Goal: Task Accomplishment & Management: Use online tool/utility

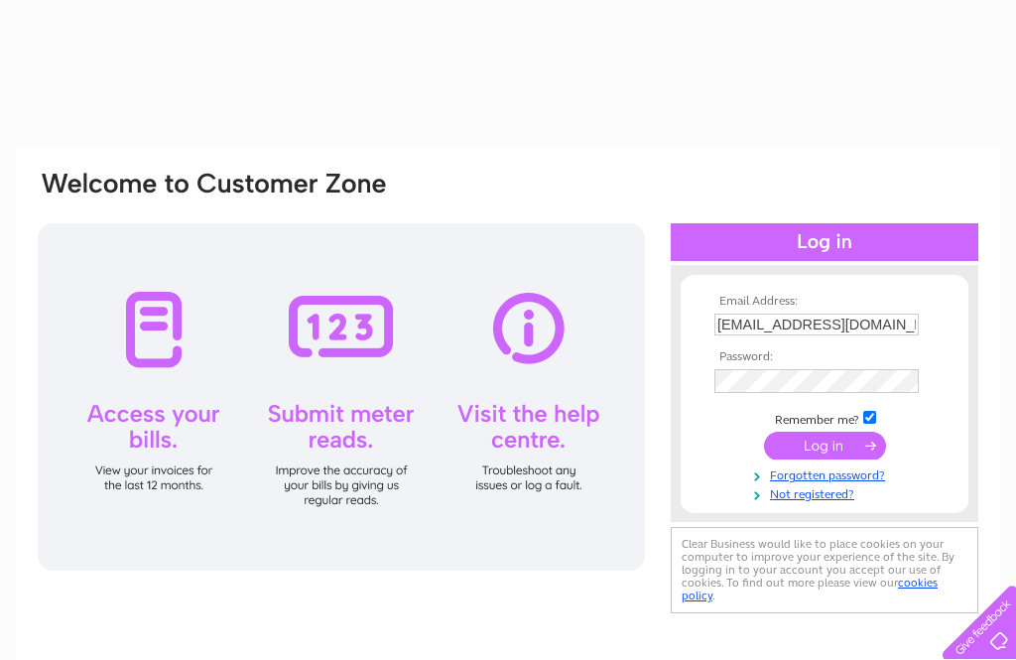
click at [824, 448] on input "submit" at bounding box center [825, 446] width 122 height 28
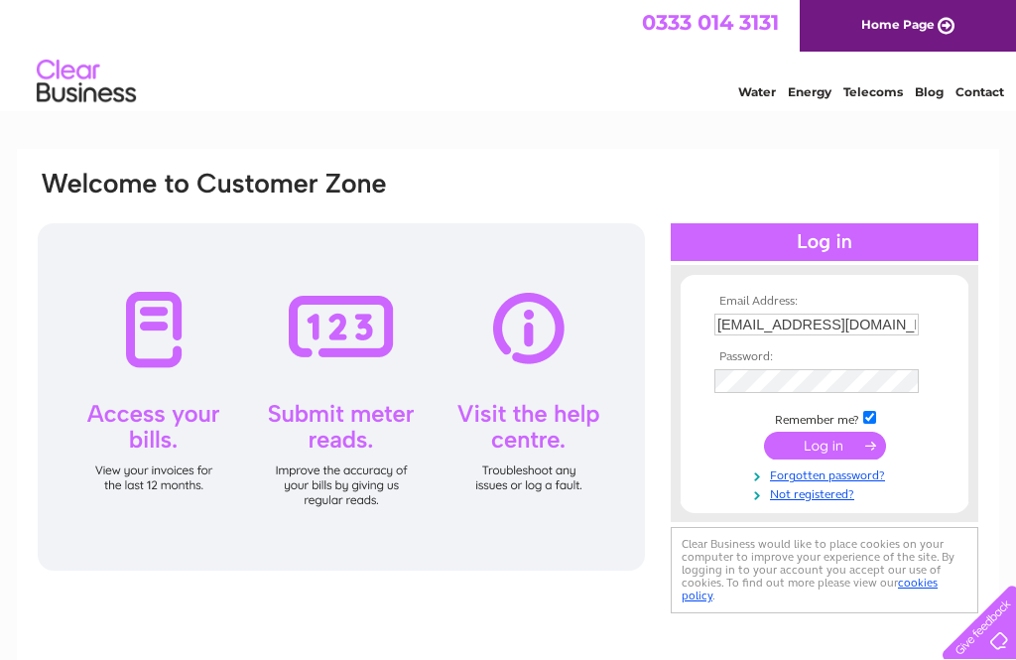
click at [855, 455] on input "submit" at bounding box center [825, 446] width 122 height 28
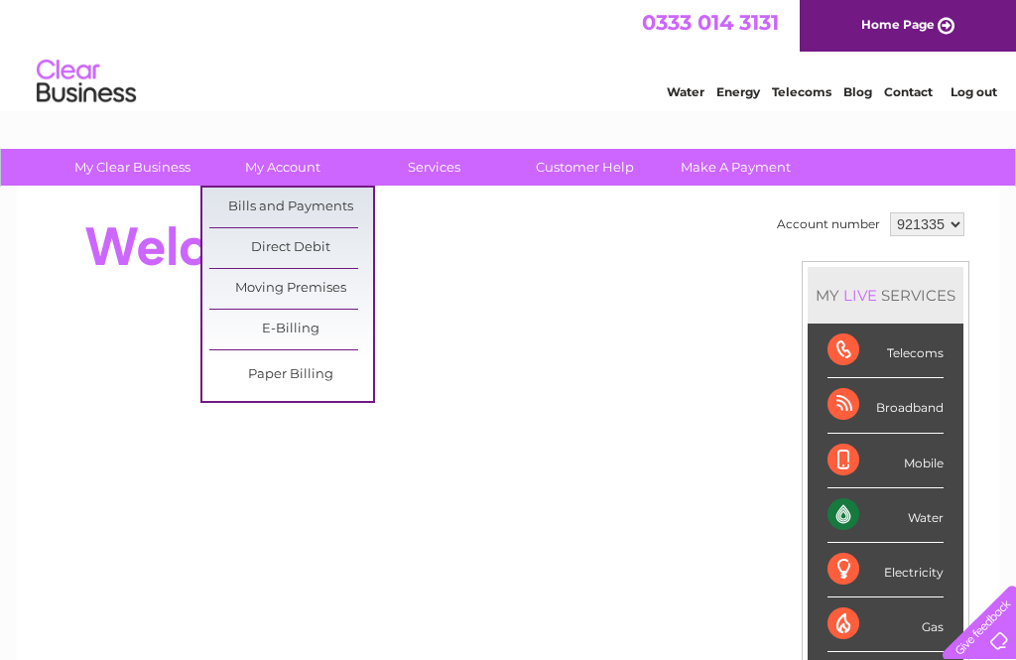
click at [323, 330] on link "E-Billing" at bounding box center [291, 330] width 164 height 40
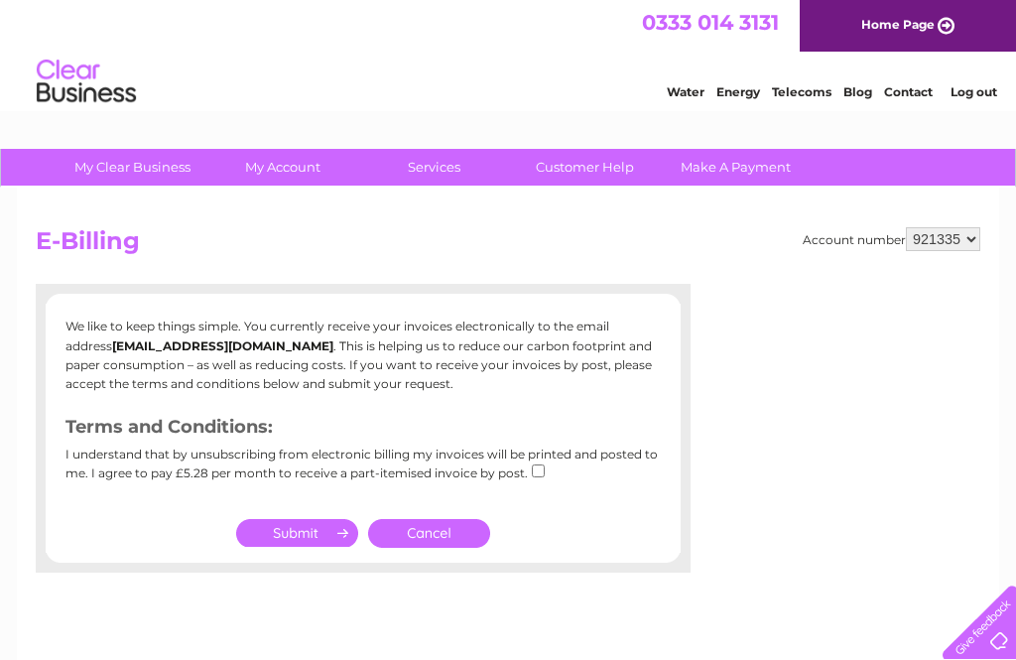
click at [448, 532] on link "Cancel" at bounding box center [429, 533] width 122 height 29
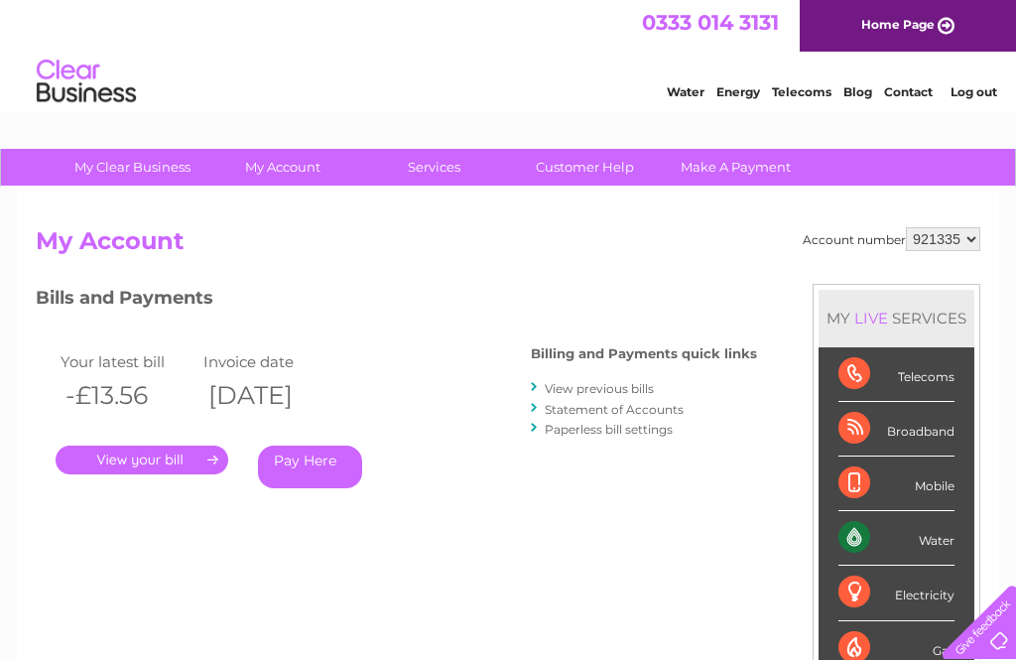
click at [186, 462] on link "." at bounding box center [142, 459] width 173 height 29
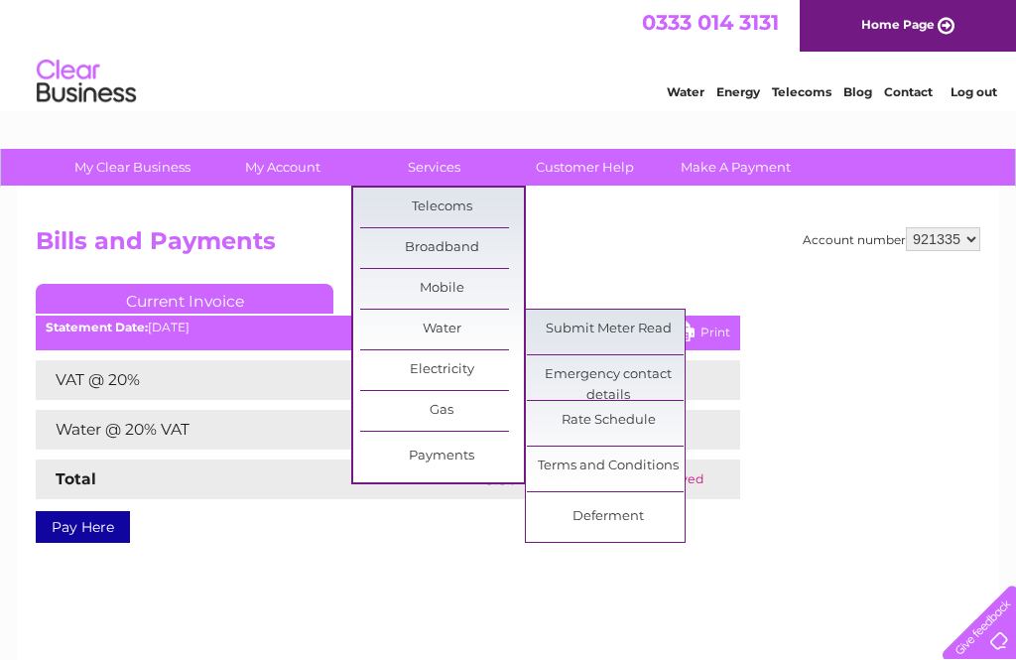
click at [644, 324] on link "Submit Meter Read" at bounding box center [609, 330] width 164 height 40
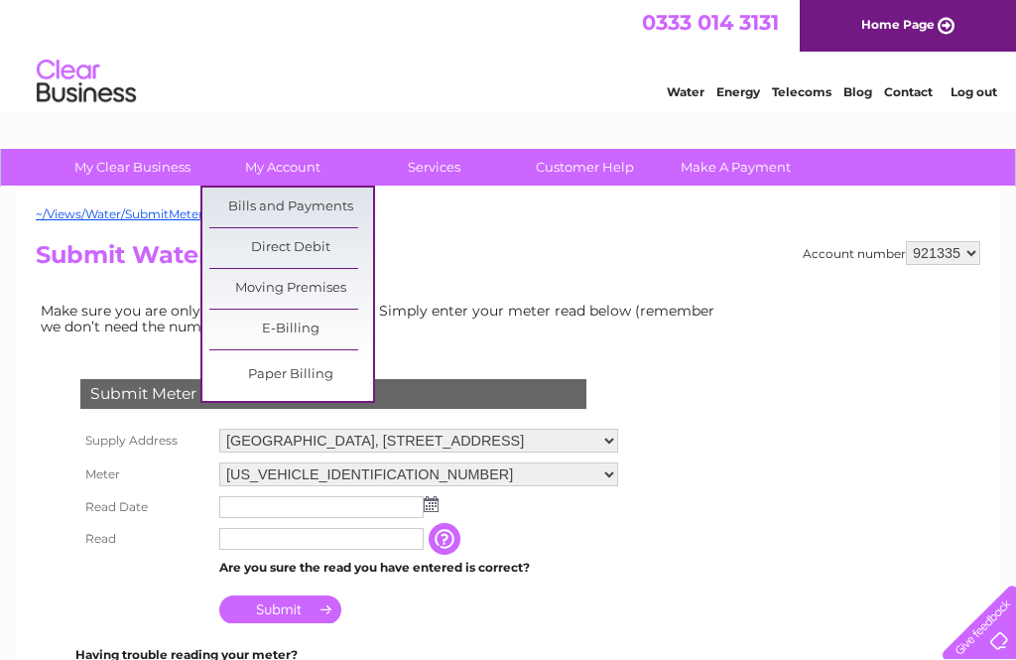
click at [228, 197] on link "Bills and Payments" at bounding box center [291, 208] width 164 height 40
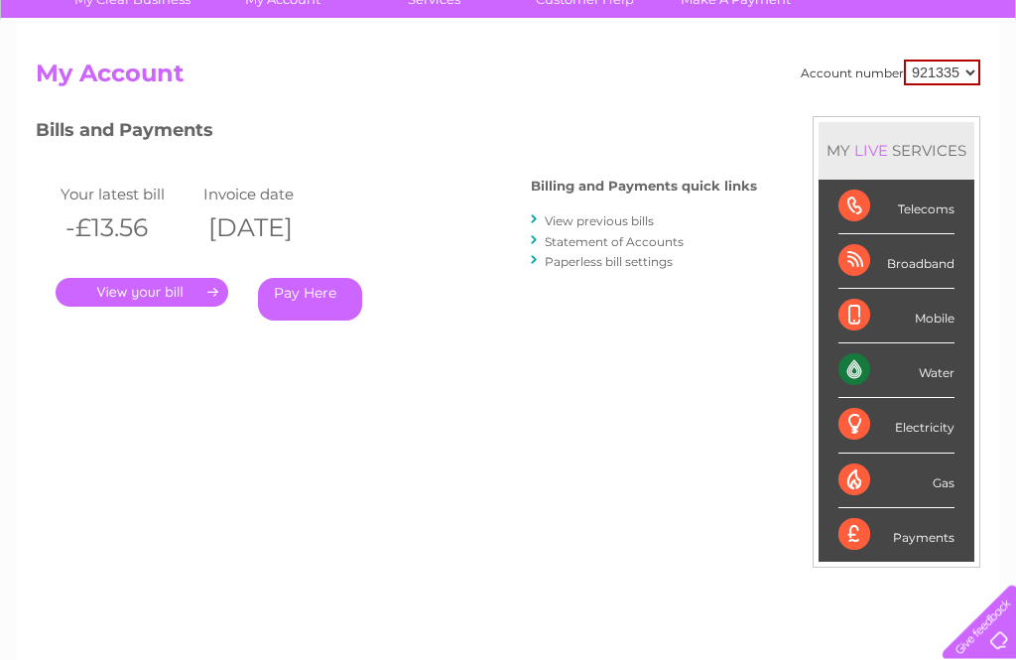
scroll to position [155, 0]
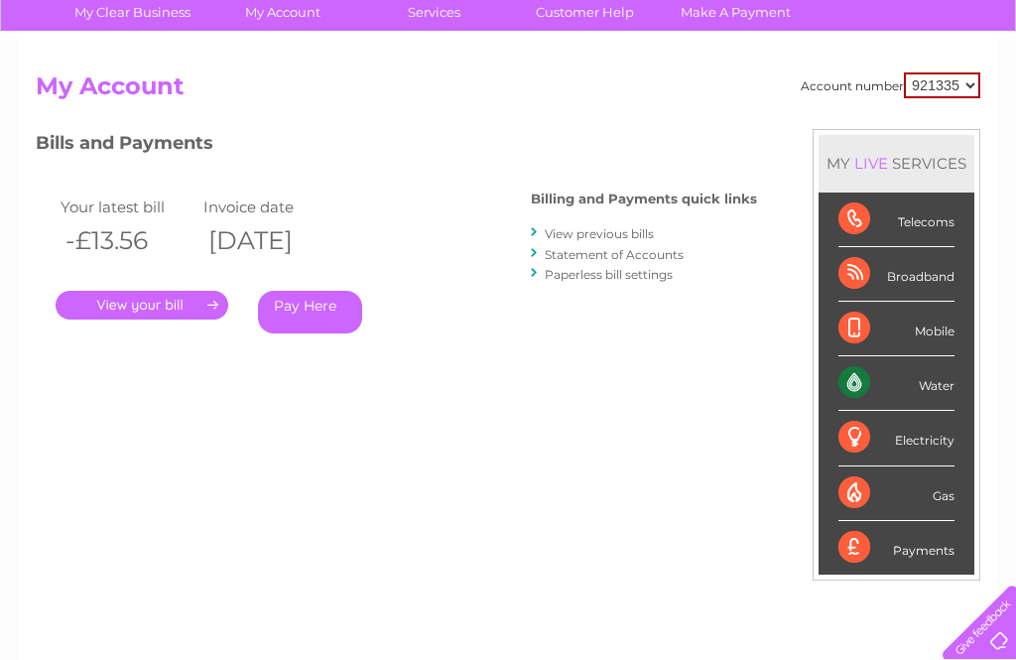
click at [128, 307] on link "." at bounding box center [142, 305] width 173 height 29
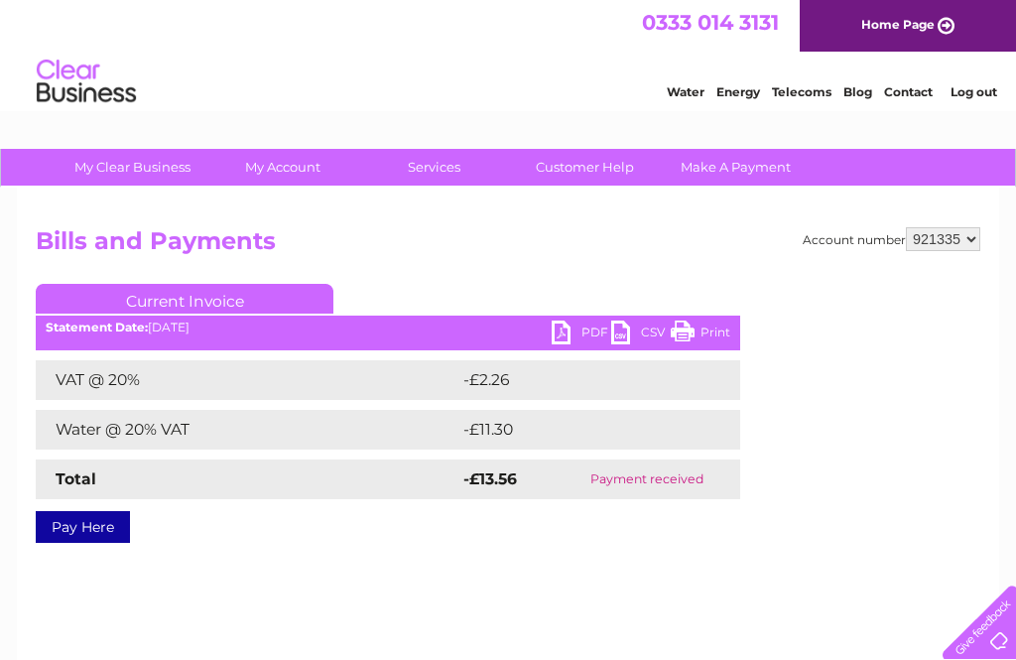
click at [565, 334] on link "PDF" at bounding box center [582, 334] width 60 height 29
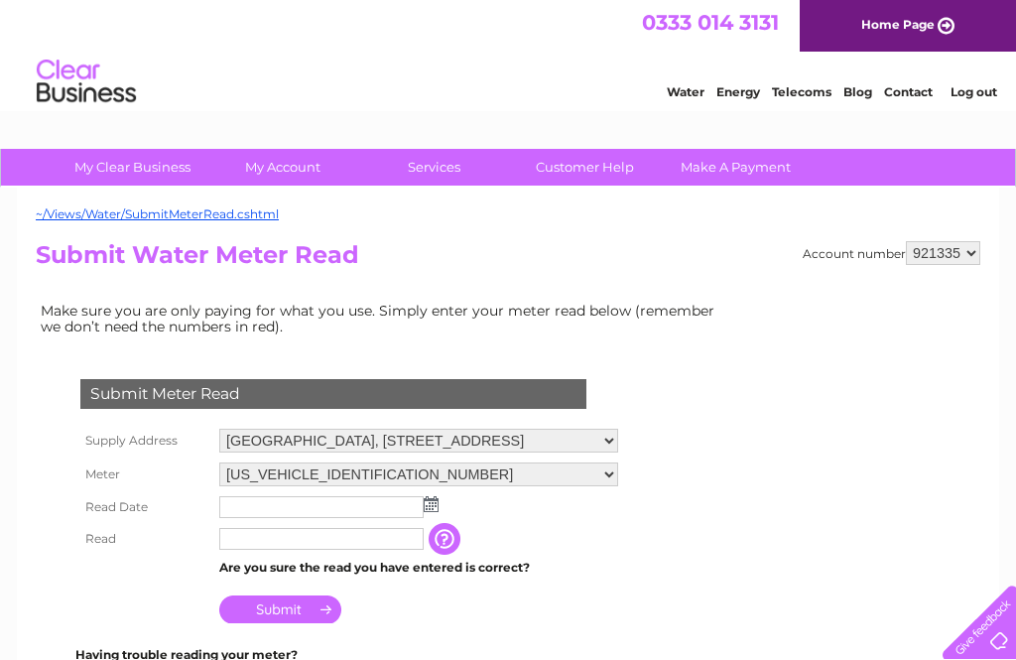
click at [265, 509] on input "text" at bounding box center [321, 507] width 204 height 22
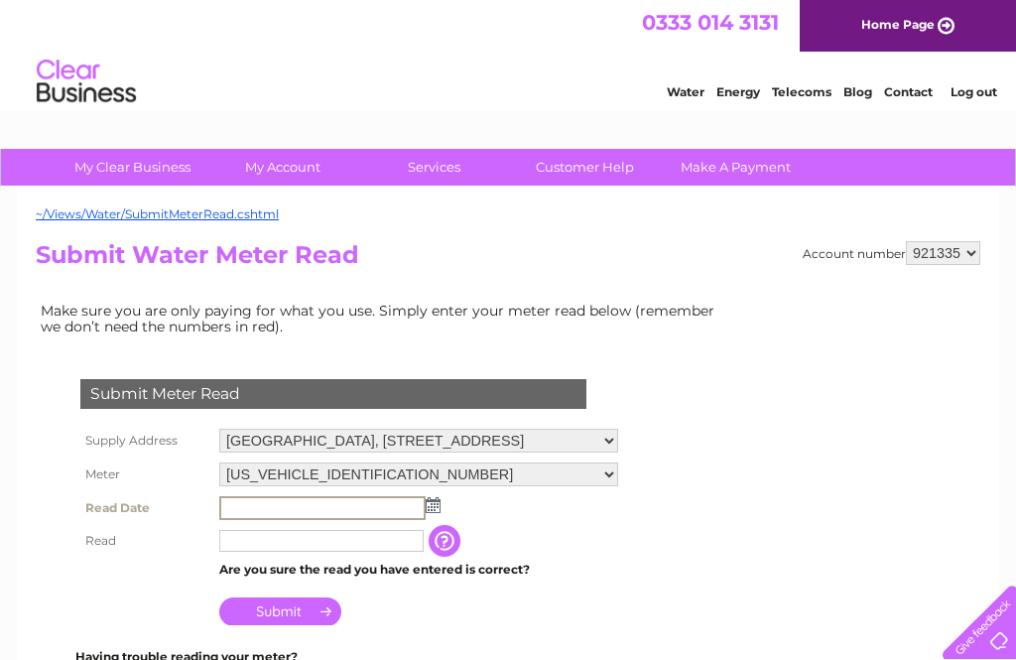
click at [302, 513] on input "text" at bounding box center [322, 508] width 206 height 24
click at [338, 517] on input "text" at bounding box center [322, 508] width 206 height 24
click at [438, 512] on td at bounding box center [418, 508] width 409 height 34
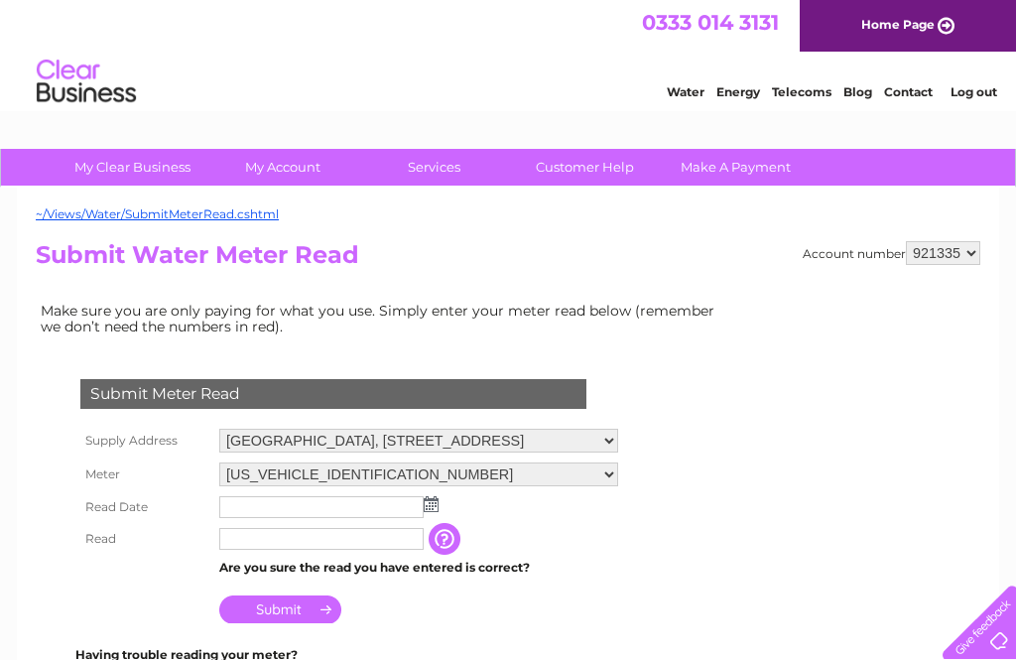
click at [432, 512] on img at bounding box center [431, 504] width 15 height 16
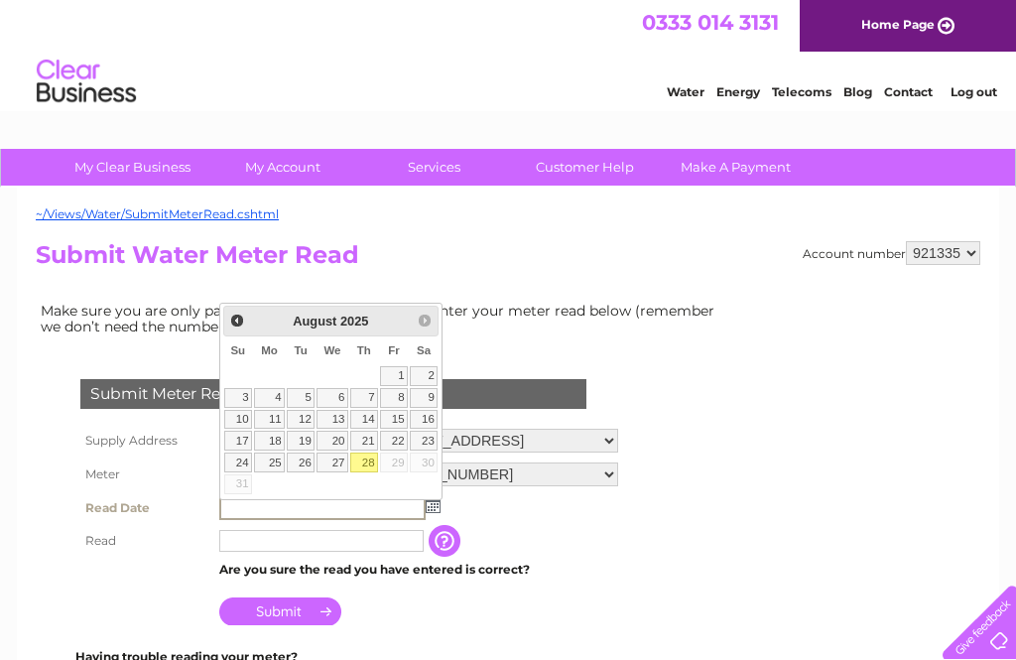
click at [371, 467] on link "28" at bounding box center [364, 462] width 28 height 20
type input "2025/08/28"
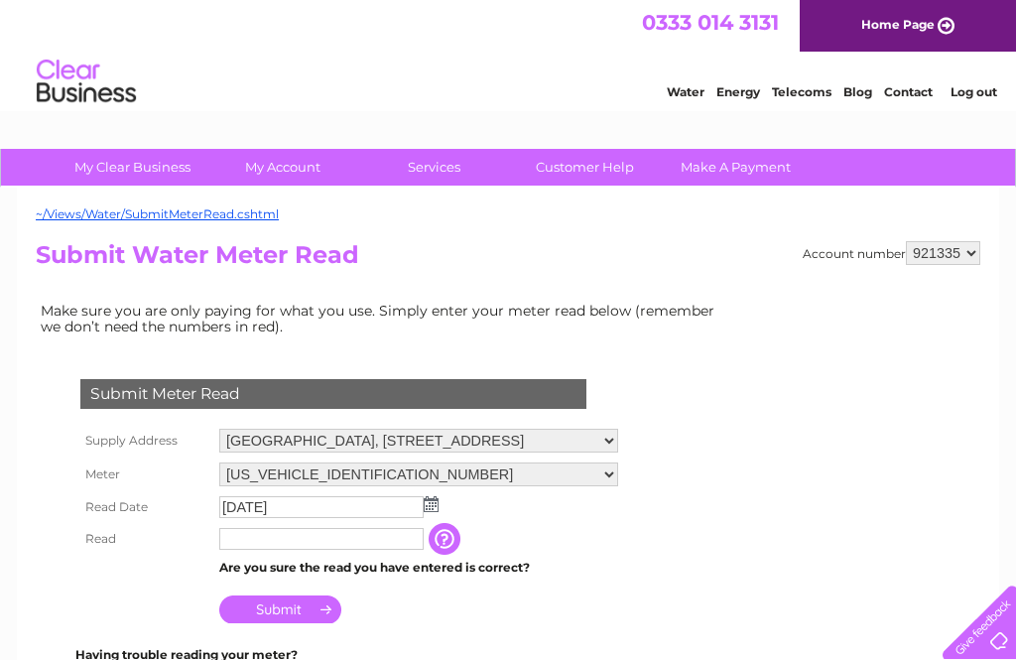
click at [261, 544] on input "text" at bounding box center [321, 539] width 204 height 22
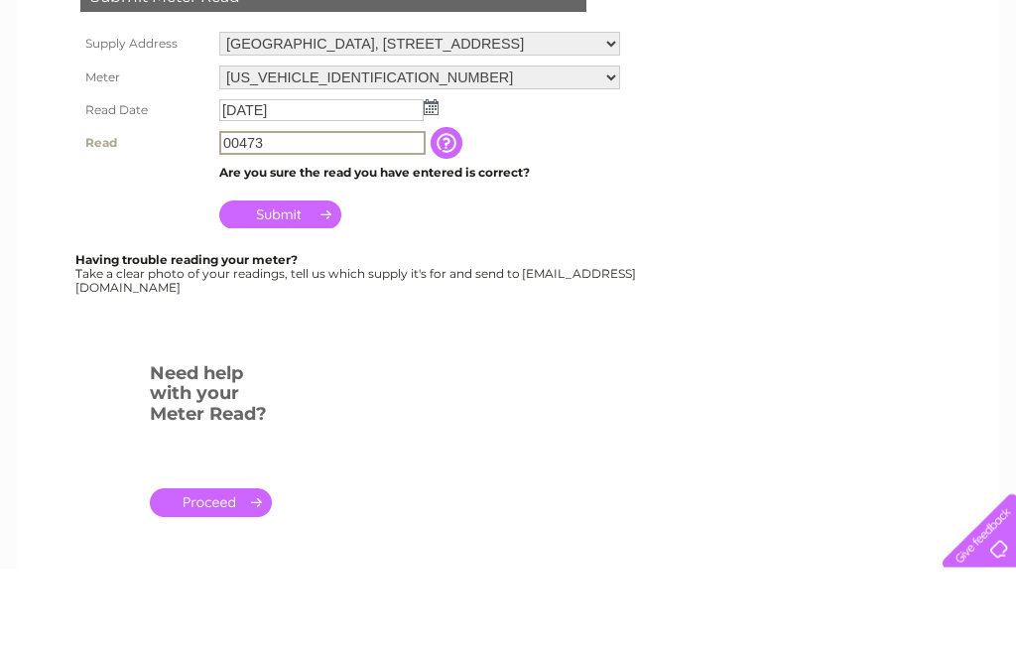
scroll to position [257, 0]
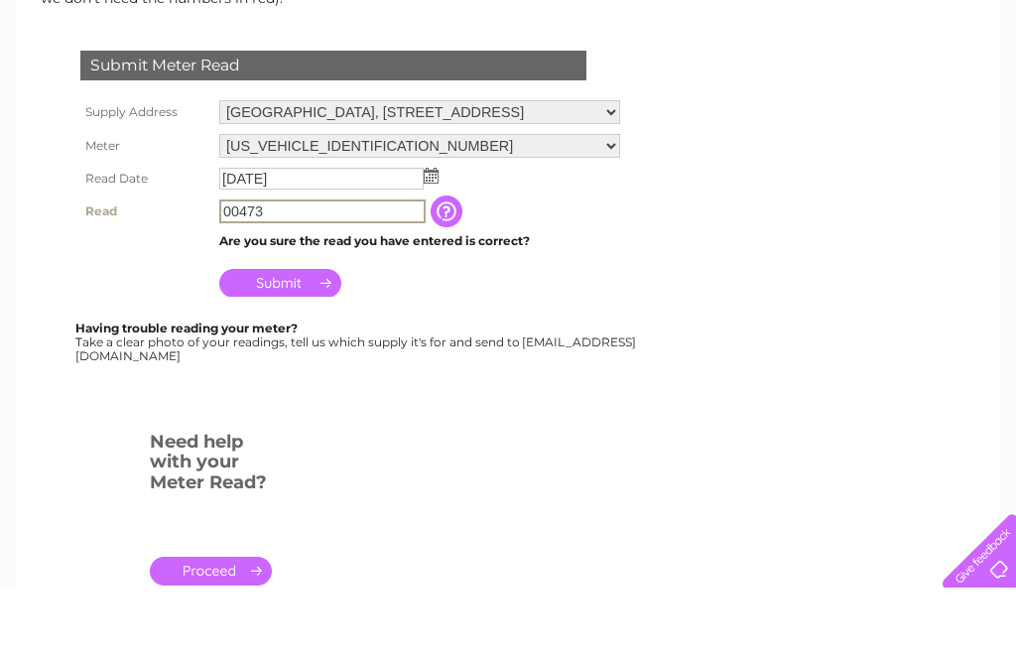
type input "00473"
click at [308, 340] on input "Submit" at bounding box center [280, 354] width 122 height 28
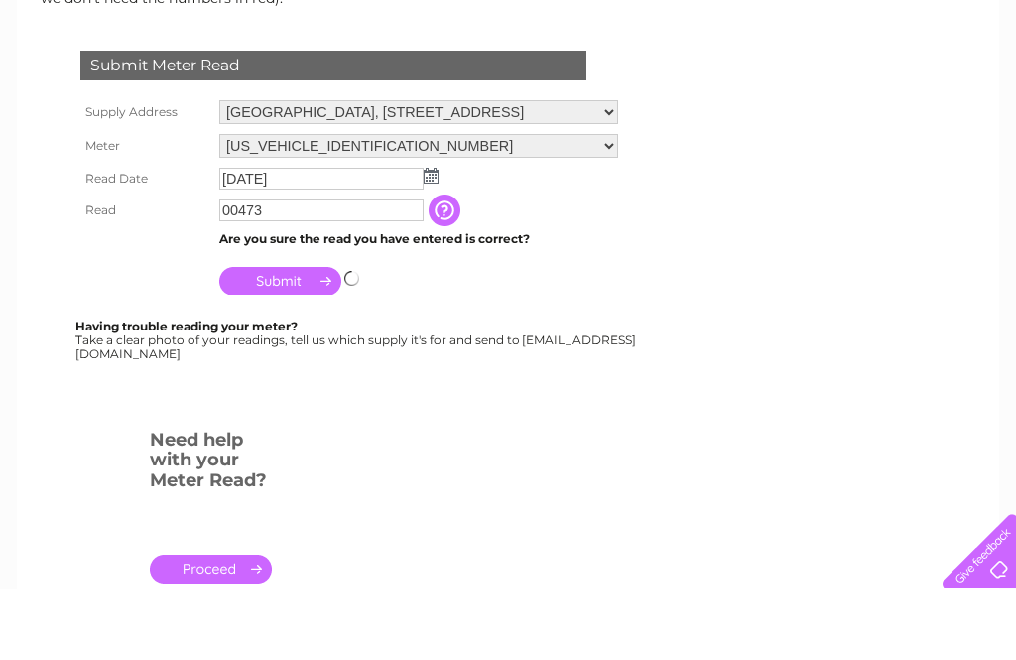
scroll to position [329, 0]
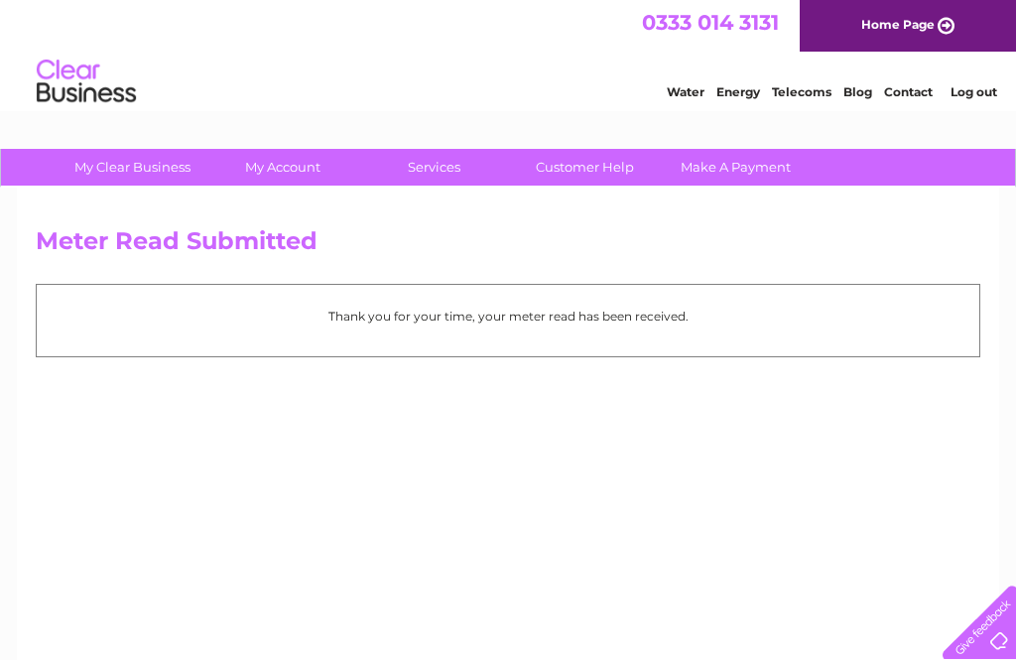
click at [980, 99] on link "Log out" at bounding box center [973, 91] width 47 height 15
